Goal: Information Seeking & Learning: Learn about a topic

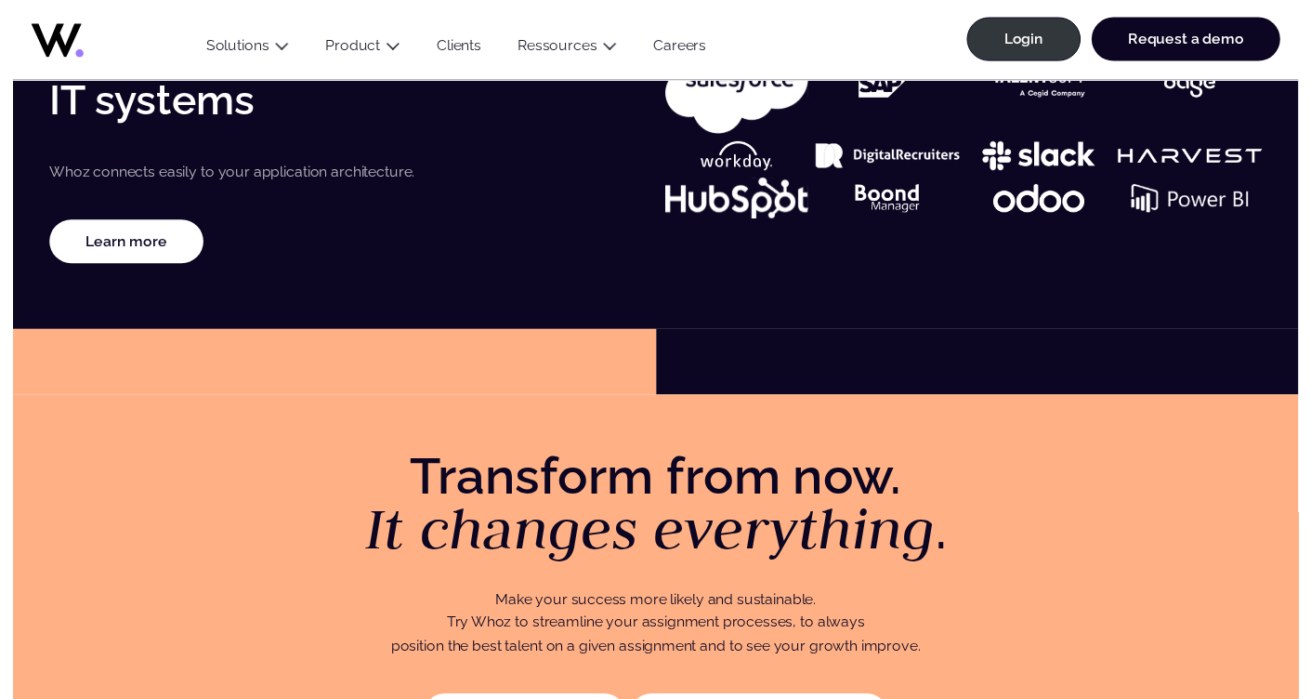
scroll to position [3265, 0]
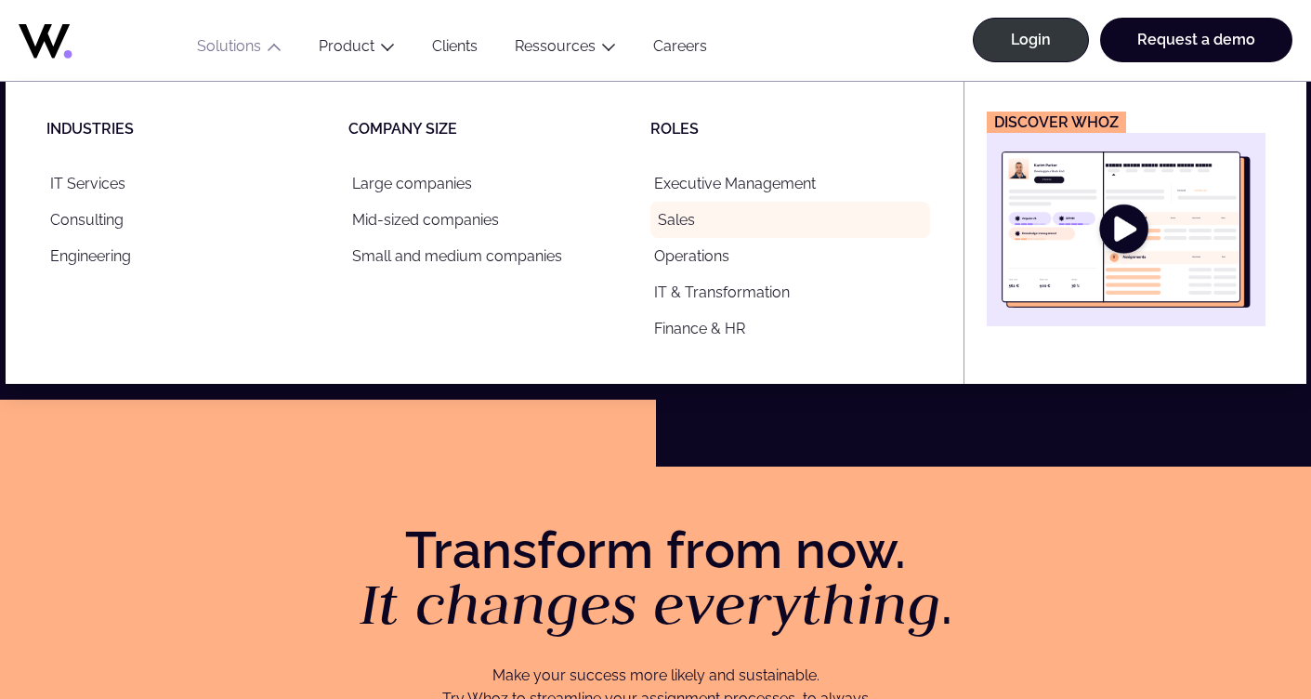
click at [691, 221] on link "Sales" at bounding box center [790, 220] width 280 height 36
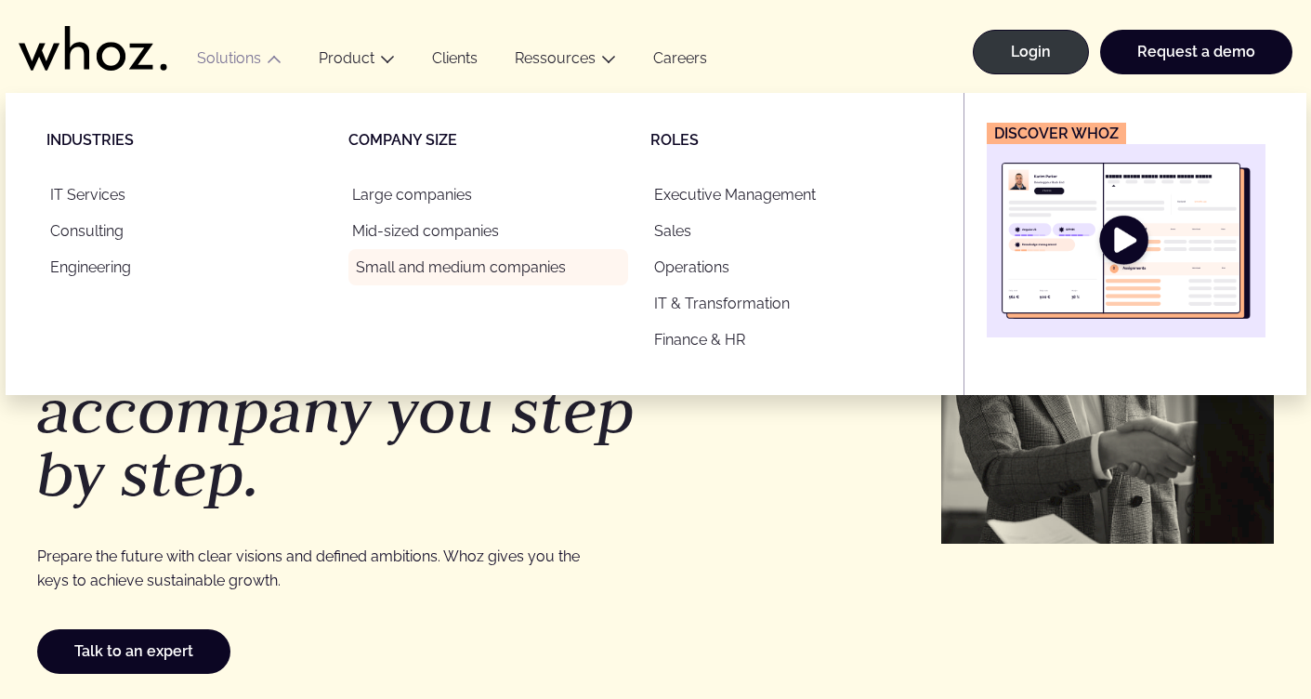
click at [401, 265] on link "Small and medium companies" at bounding box center [488, 267] width 280 height 36
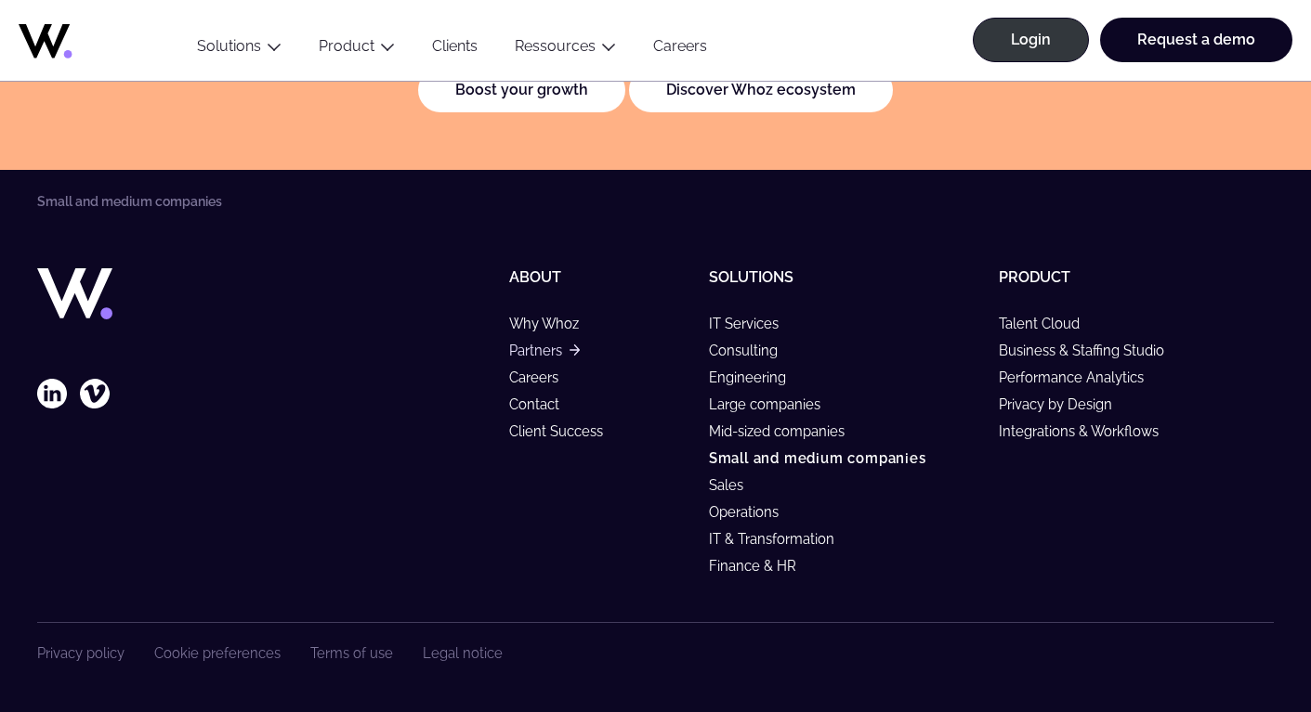
scroll to position [3967, 0]
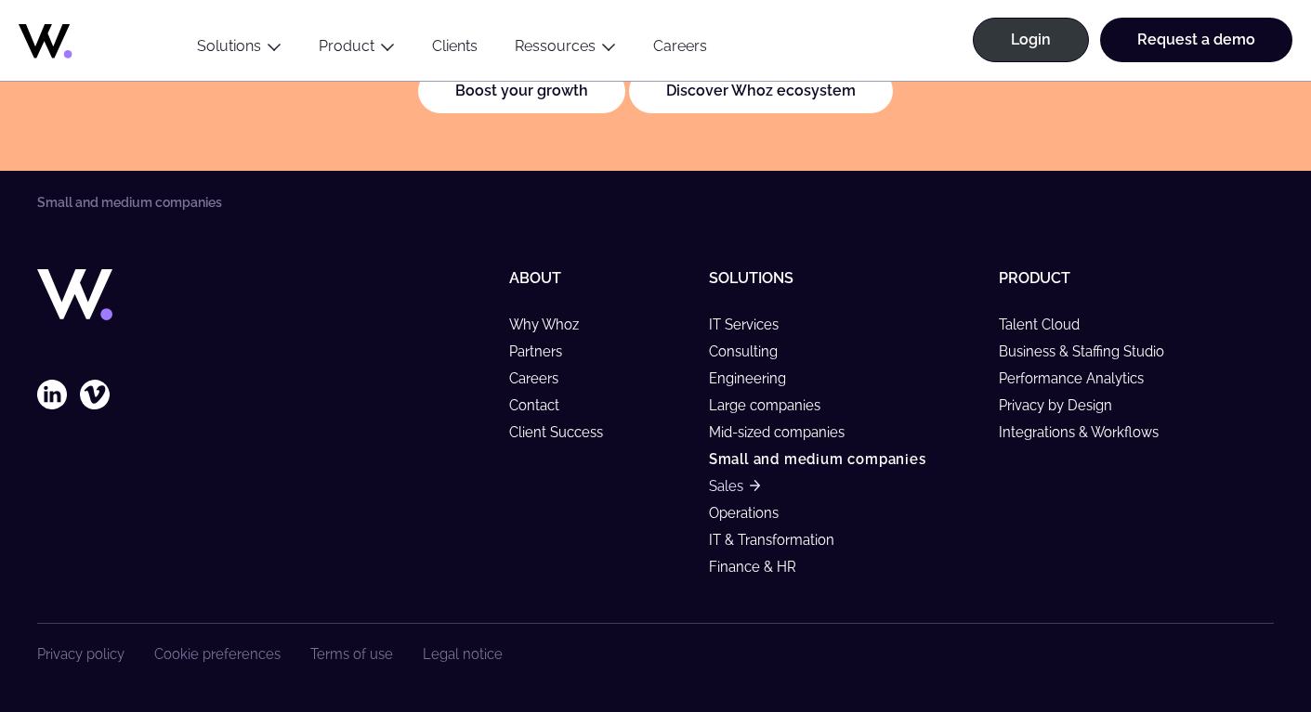
click at [718, 486] on link "Sales" at bounding box center [734, 486] width 51 height 16
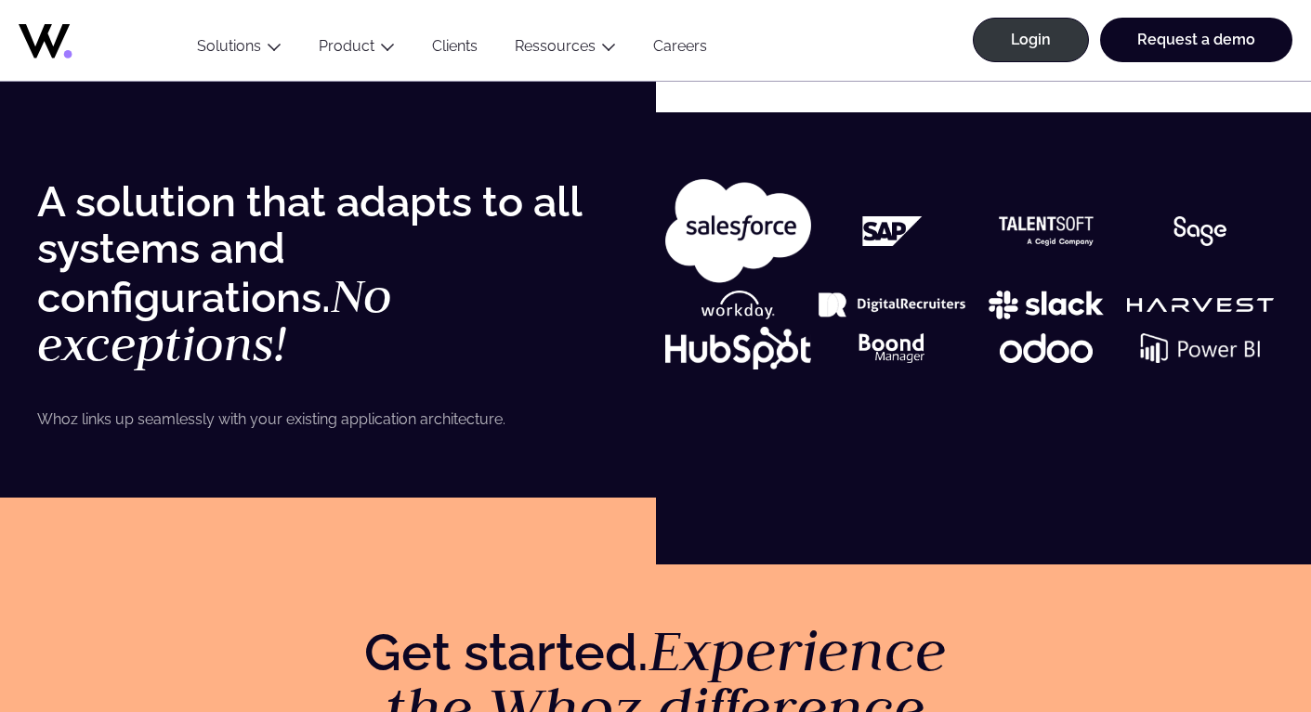
scroll to position [3182, 0]
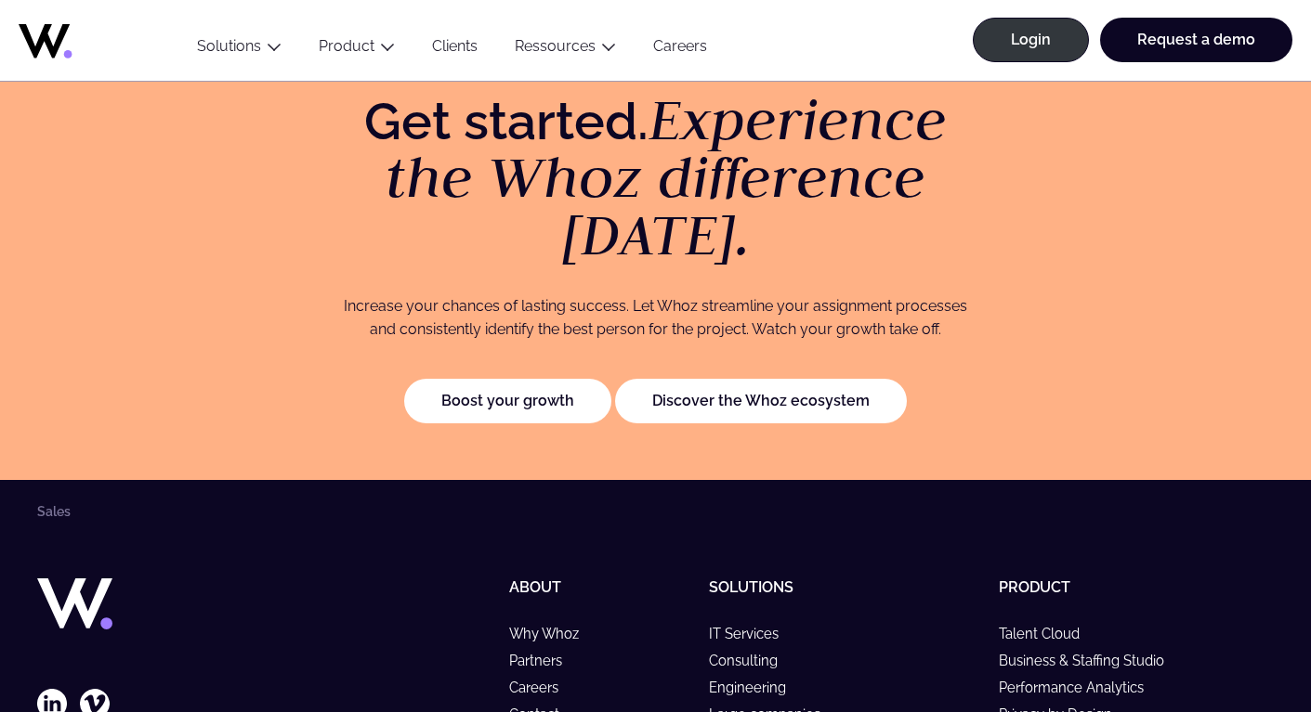
scroll to position [3737, 0]
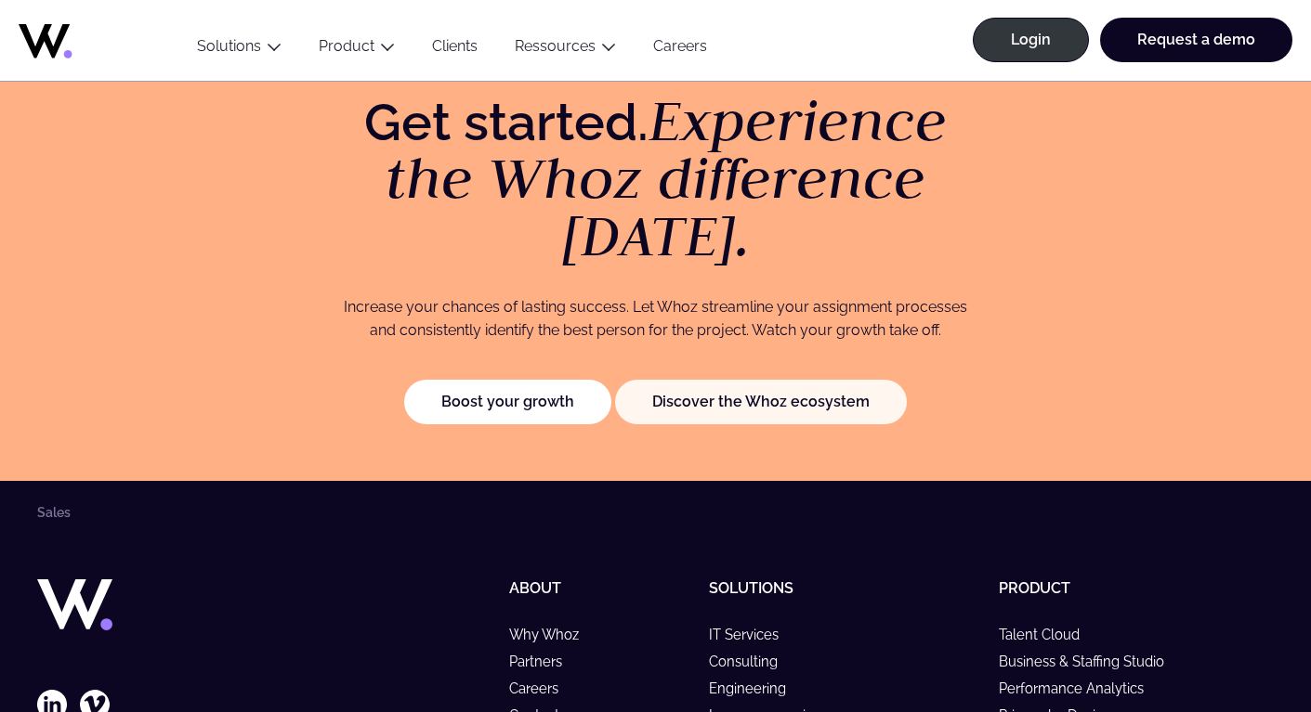
click at [716, 380] on link "Discover the Whoz ecosystem" at bounding box center [761, 402] width 292 height 45
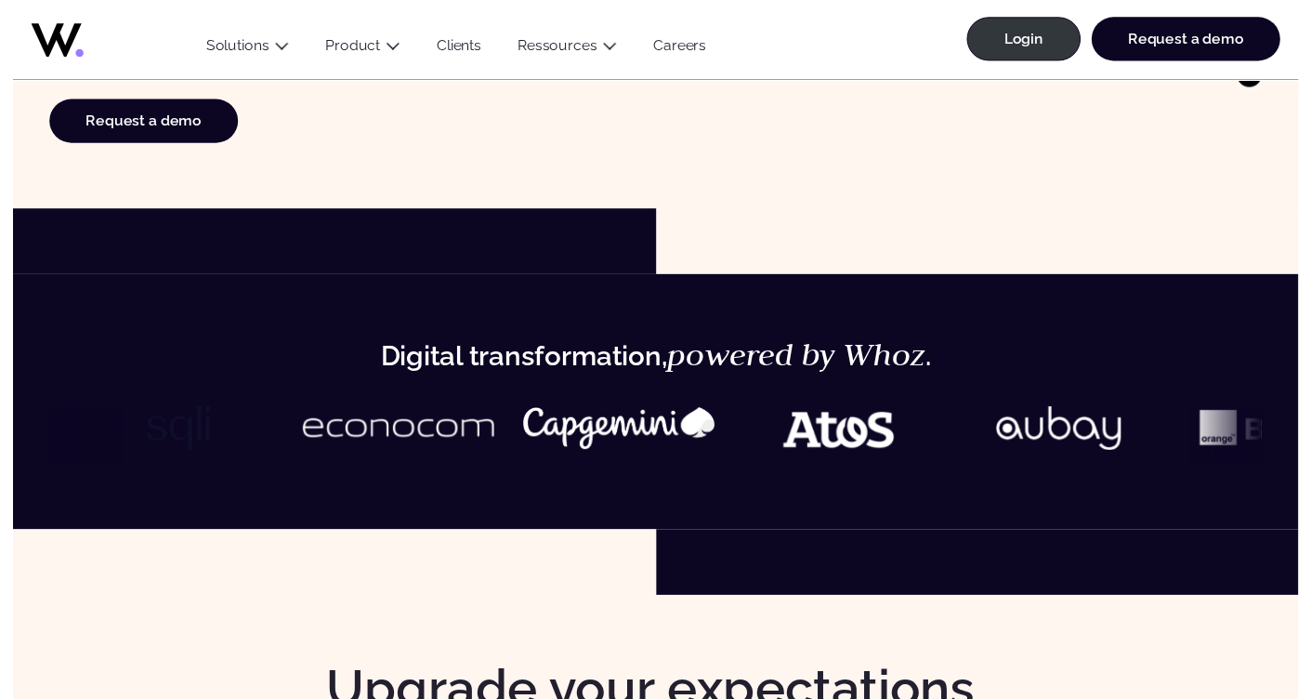
scroll to position [633, 0]
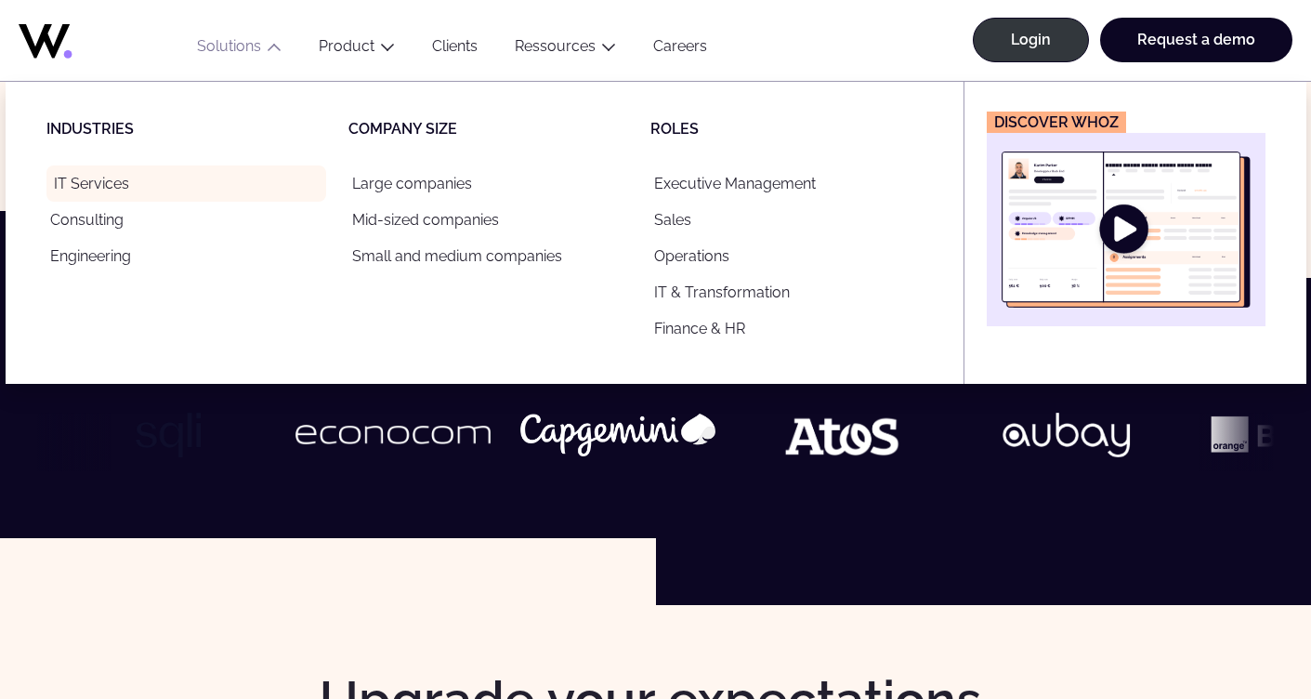
click at [128, 183] on link "IT Services" at bounding box center [186, 183] width 280 height 36
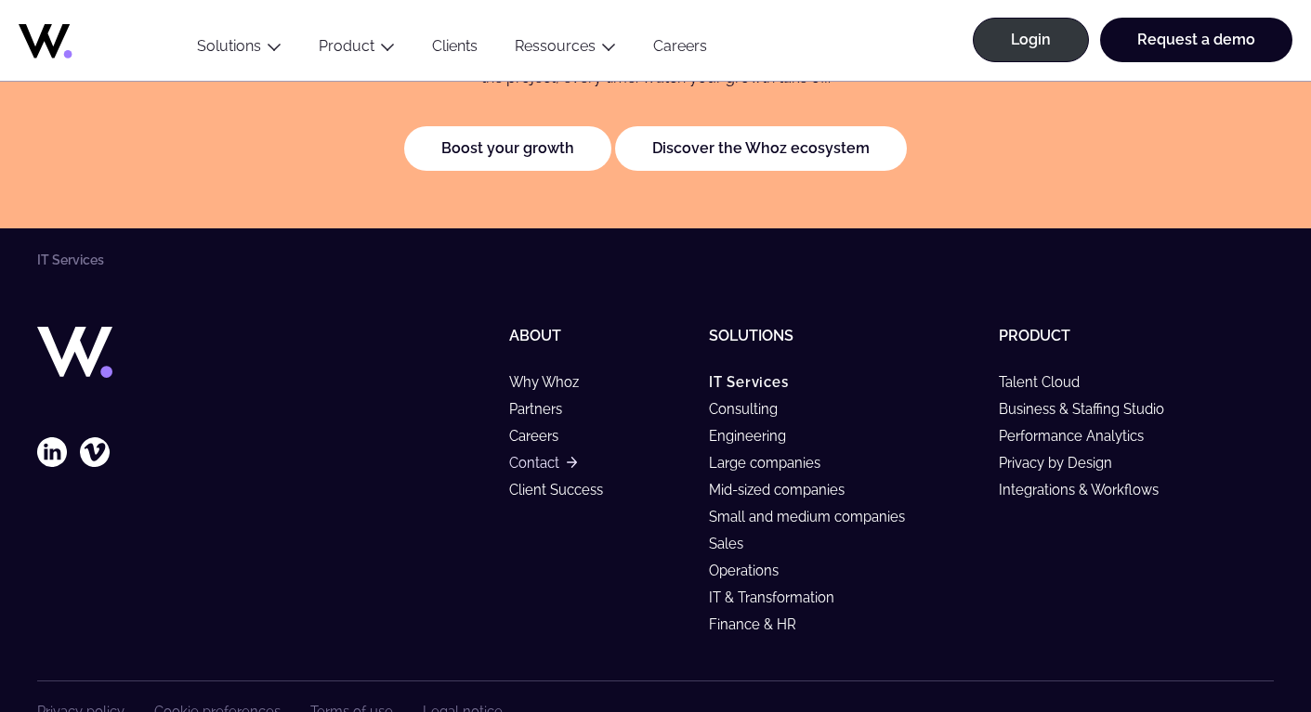
scroll to position [4317, 0]
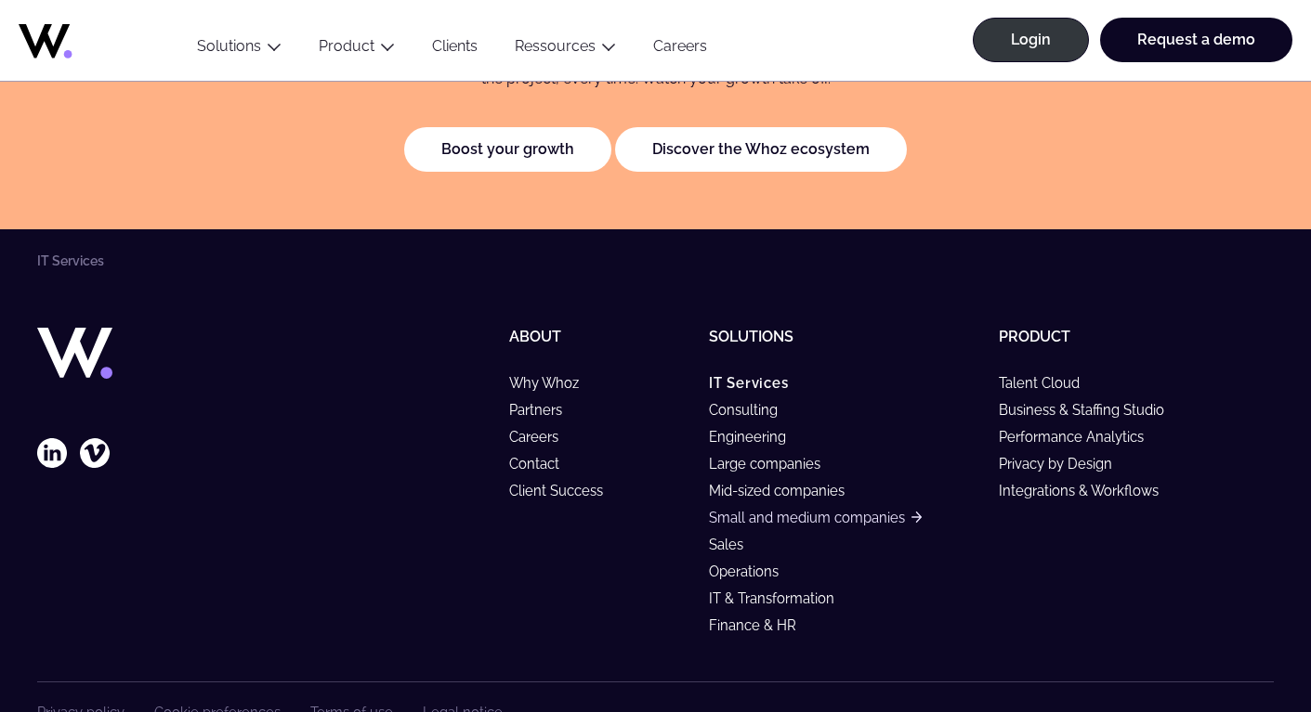
click at [747, 510] on link "Small and medium companies" at bounding box center [815, 518] width 213 height 16
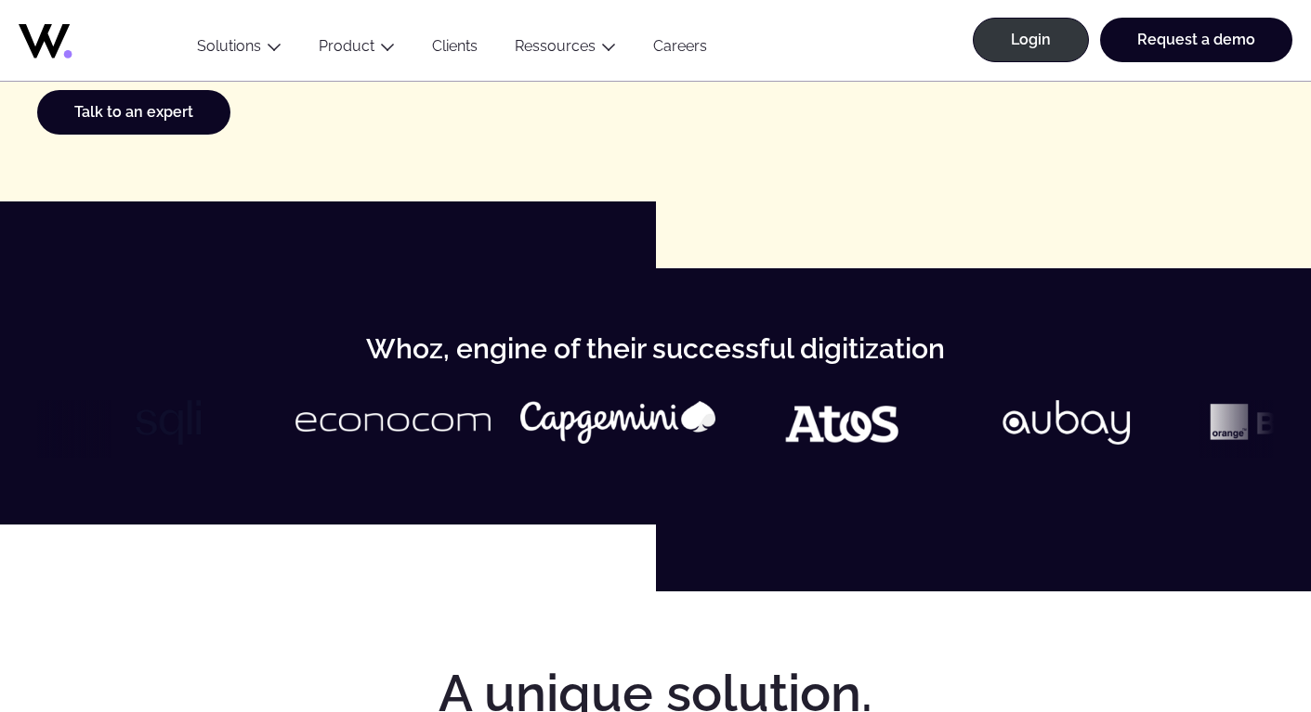
scroll to position [199, 0]
